Goal: Navigation & Orientation: Find specific page/section

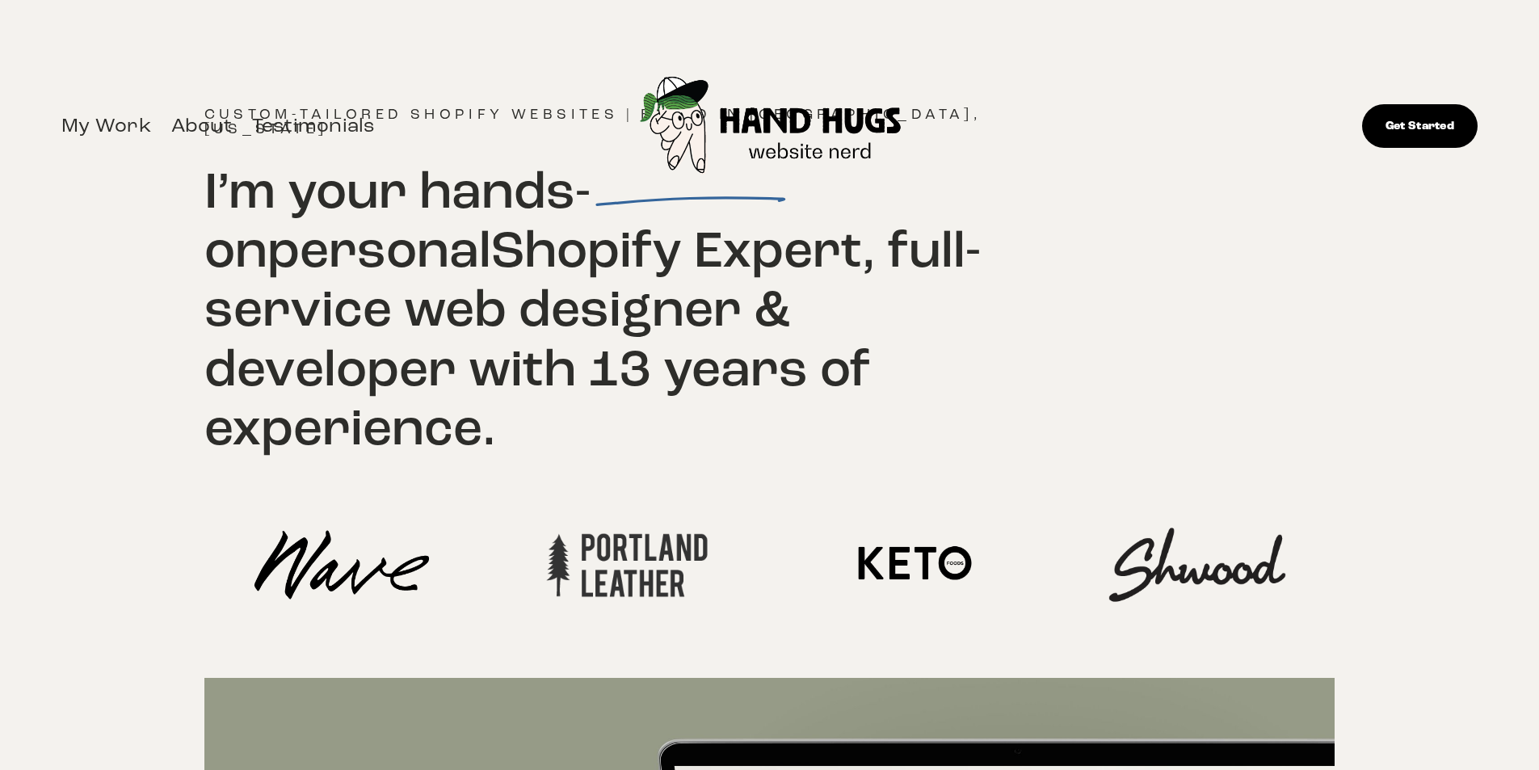
click at [171, 109] on link "About" at bounding box center [201, 126] width 61 height 34
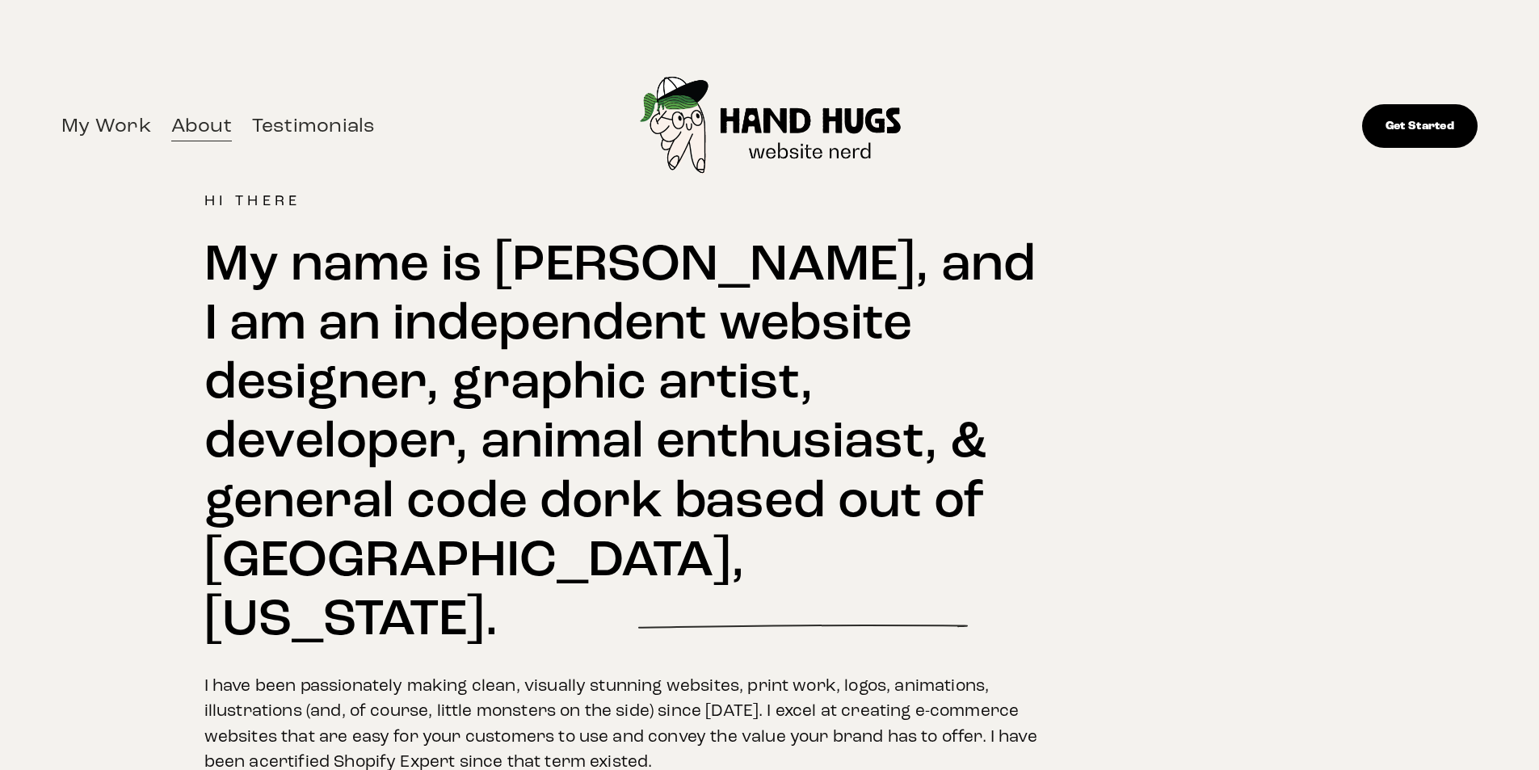
click at [171, 109] on link "About" at bounding box center [201, 126] width 61 height 34
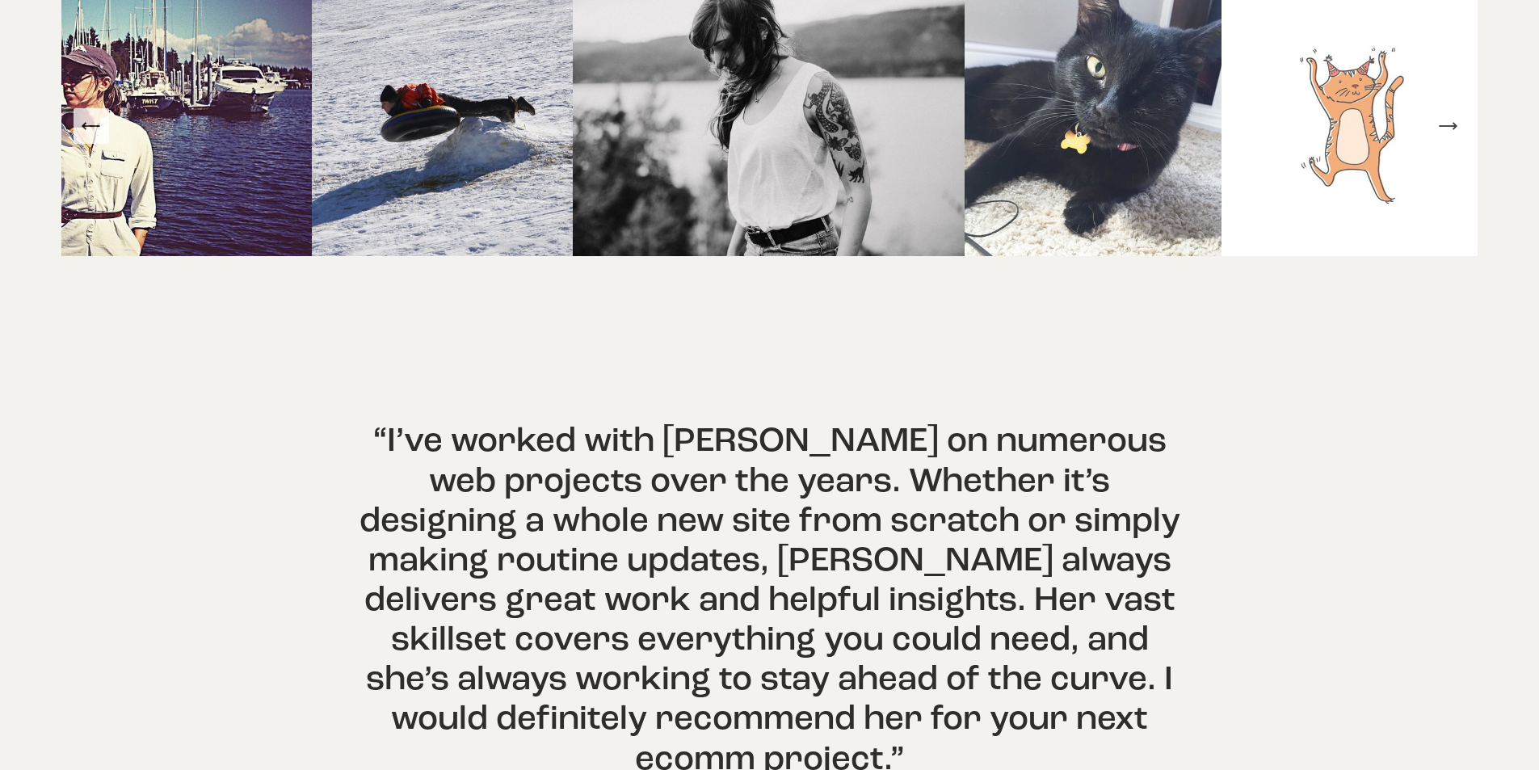
scroll to position [1010, 0]
